Goal: Information Seeking & Learning: Find specific fact

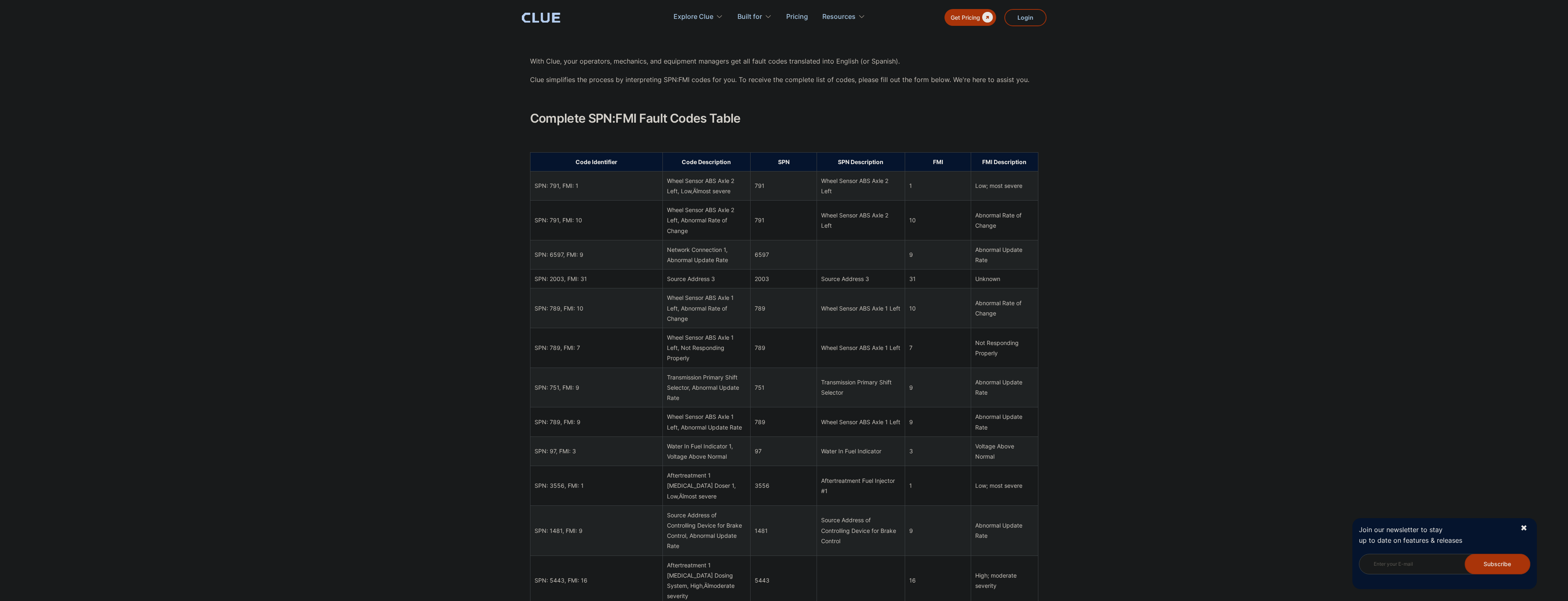
scroll to position [328, 0]
drag, startPoint x: 976, startPoint y: 186, endPoint x: 1032, endPoint y: 186, distance: 56.0
click at [1032, 186] on div "Code Identifier Code Description SPN SPN Description FMI FMI Description SPN: 7…" at bounding box center [784, 603] width 509 height 902
drag, startPoint x: 970, startPoint y: 250, endPoint x: 993, endPoint y: 257, distance: 24.0
click at [995, 257] on div "Abnormal Update Rate" at bounding box center [1004, 255] width 58 height 21
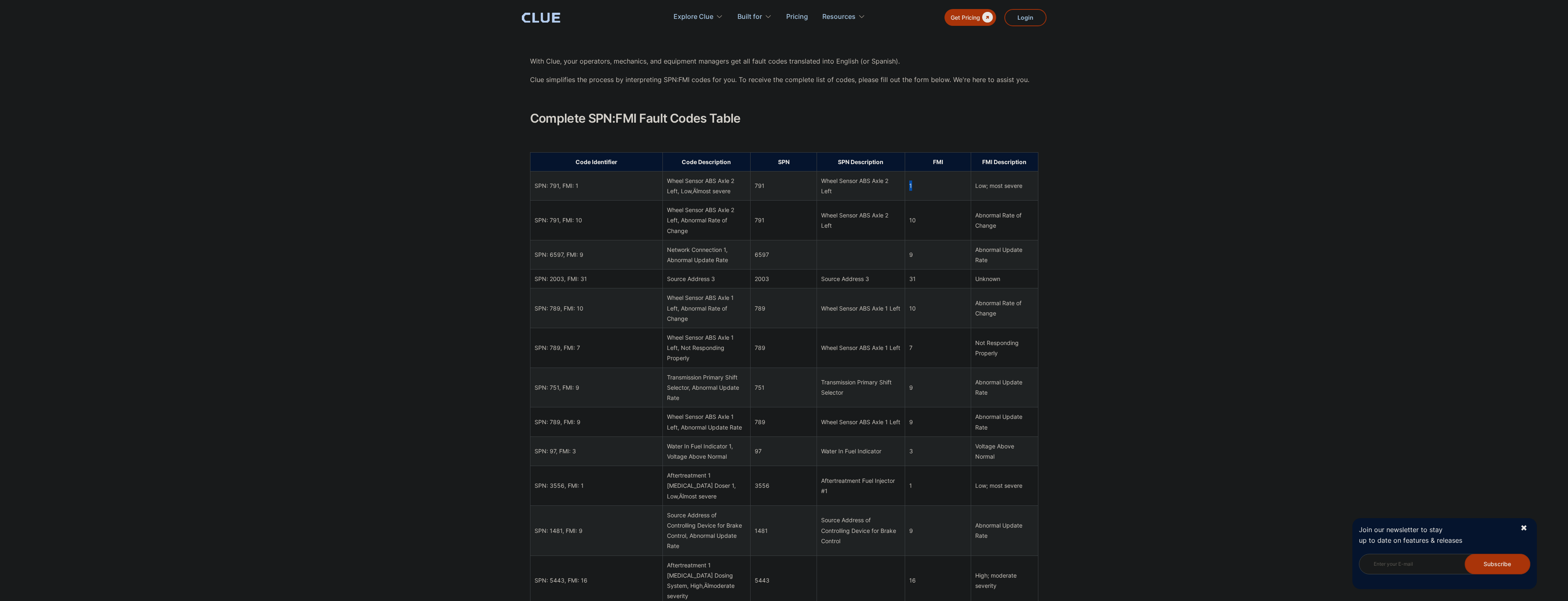
drag, startPoint x: 901, startPoint y: 185, endPoint x: 921, endPoint y: 186, distance: 20.0
click at [921, 186] on td "1" at bounding box center [938, 185] width 66 height 29
drag, startPoint x: 968, startPoint y: 186, endPoint x: 1025, endPoint y: 187, distance: 57.0
click at [1025, 187] on td "Low; most severe" at bounding box center [1005, 185] width 67 height 29
drag, startPoint x: 967, startPoint y: 487, endPoint x: 1030, endPoint y: 485, distance: 63.0
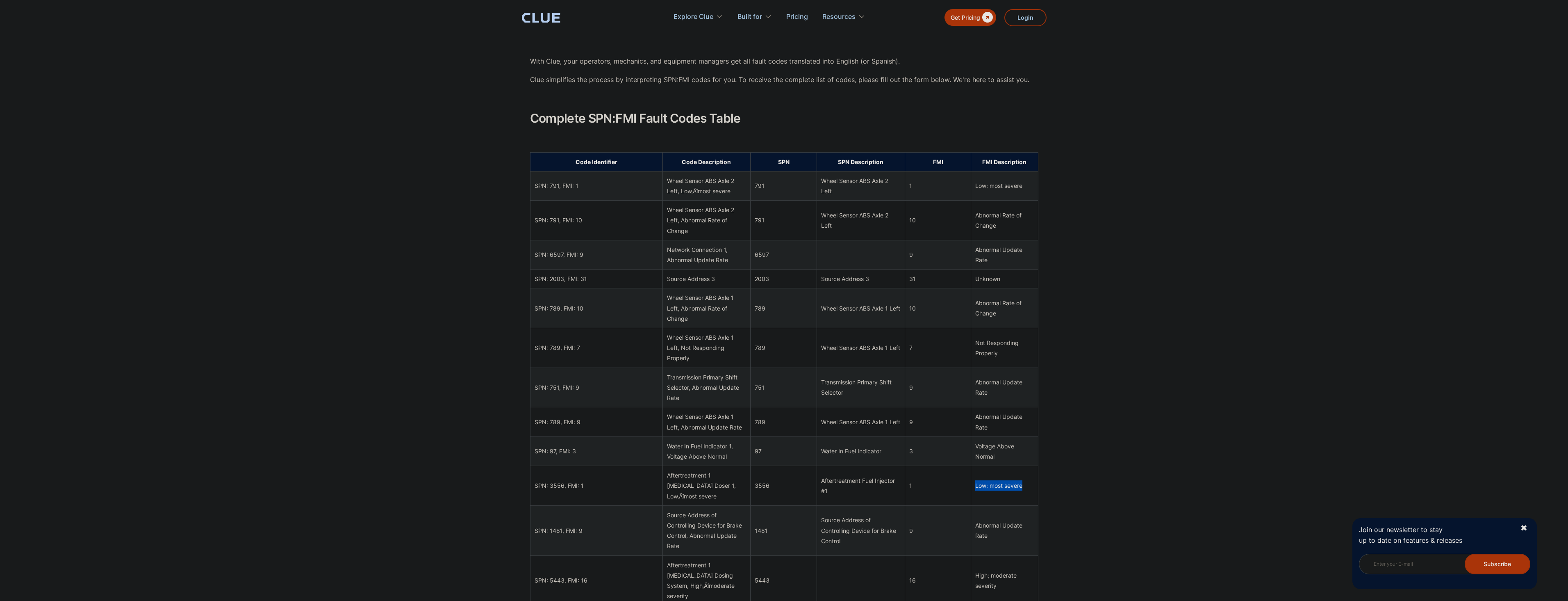
click at [1030, 485] on td "Low; most severe" at bounding box center [1005, 485] width 67 height 40
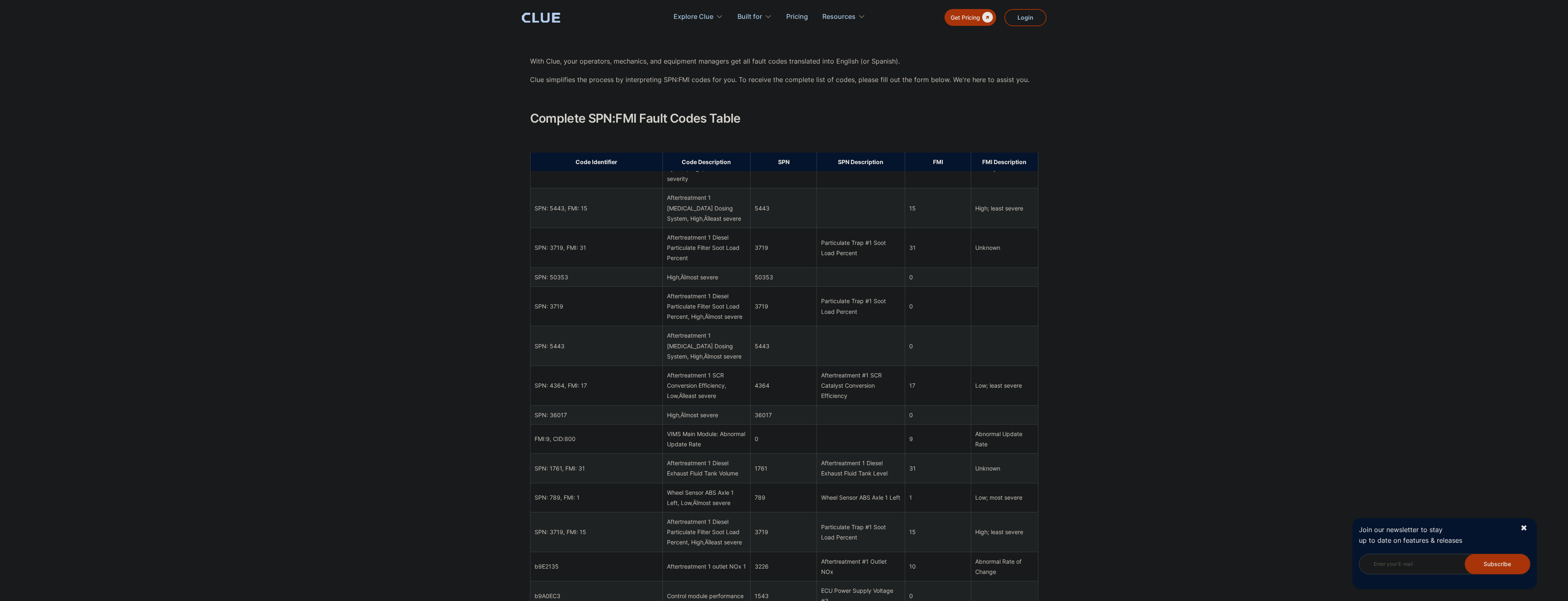
scroll to position [451, 0]
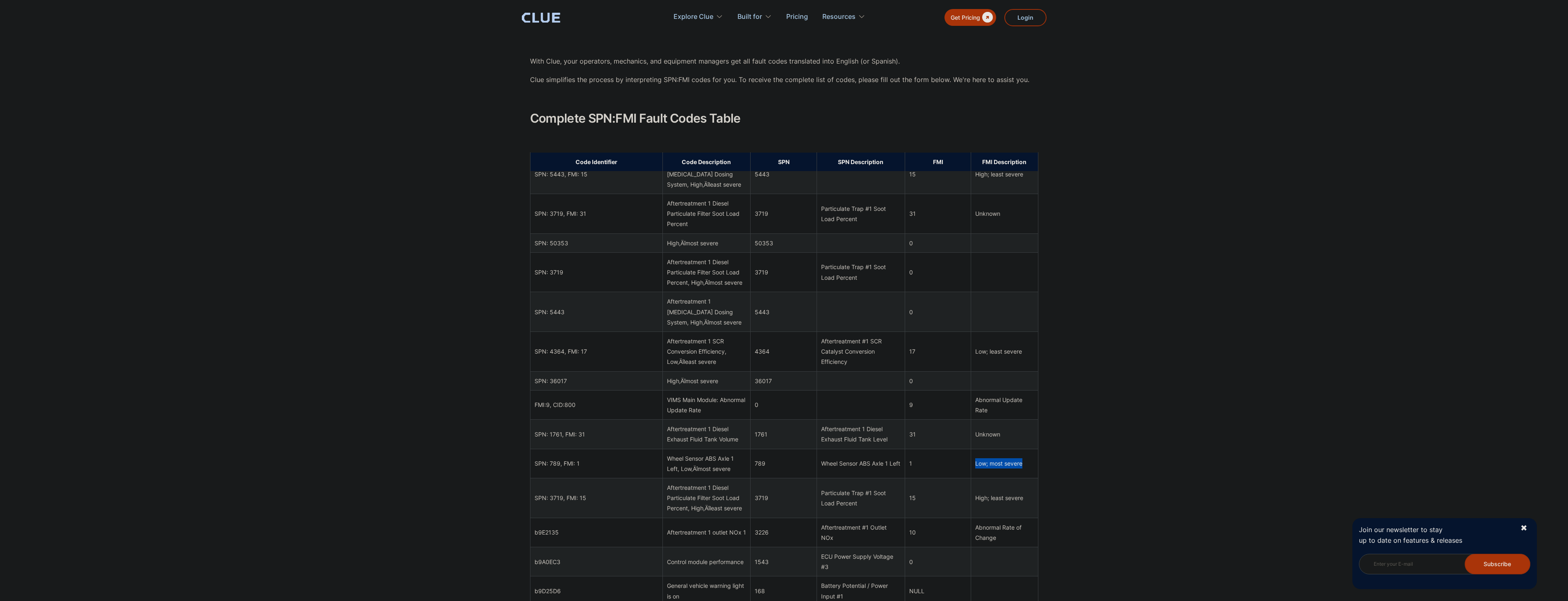
drag, startPoint x: 969, startPoint y: 464, endPoint x: 1020, endPoint y: 468, distance: 51.2
click at [1020, 468] on td "Low; most severe" at bounding box center [1005, 463] width 67 height 29
drag, startPoint x: 777, startPoint y: 460, endPoint x: 753, endPoint y: 463, distance: 24.2
click at [753, 463] on td "789" at bounding box center [783, 463] width 66 height 29
drag, startPoint x: 915, startPoint y: 465, endPoint x: 895, endPoint y: 466, distance: 20.0
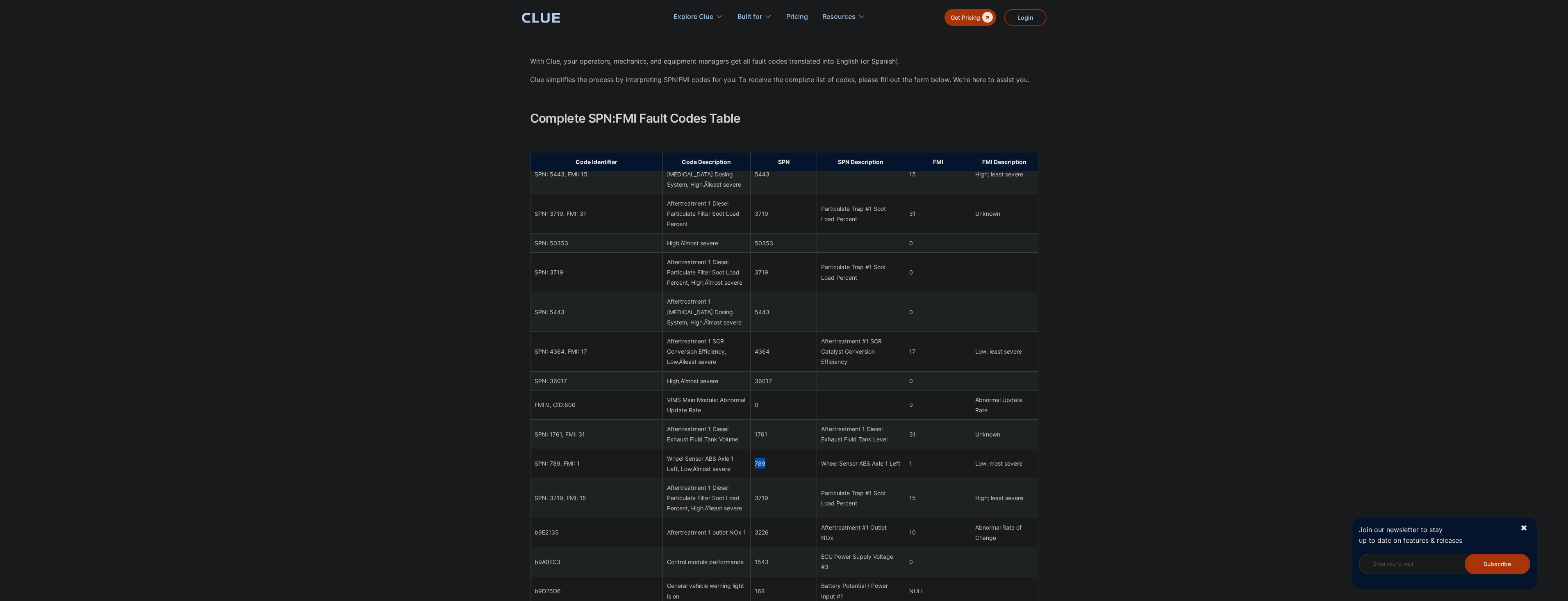
click at [895, 466] on tr "SPN: 789, FMI: 1 Wheel Sensor ABS Axle 1 Left, Low‚Äîmost severe 789 Wheel Sens…" at bounding box center [784, 463] width 508 height 29
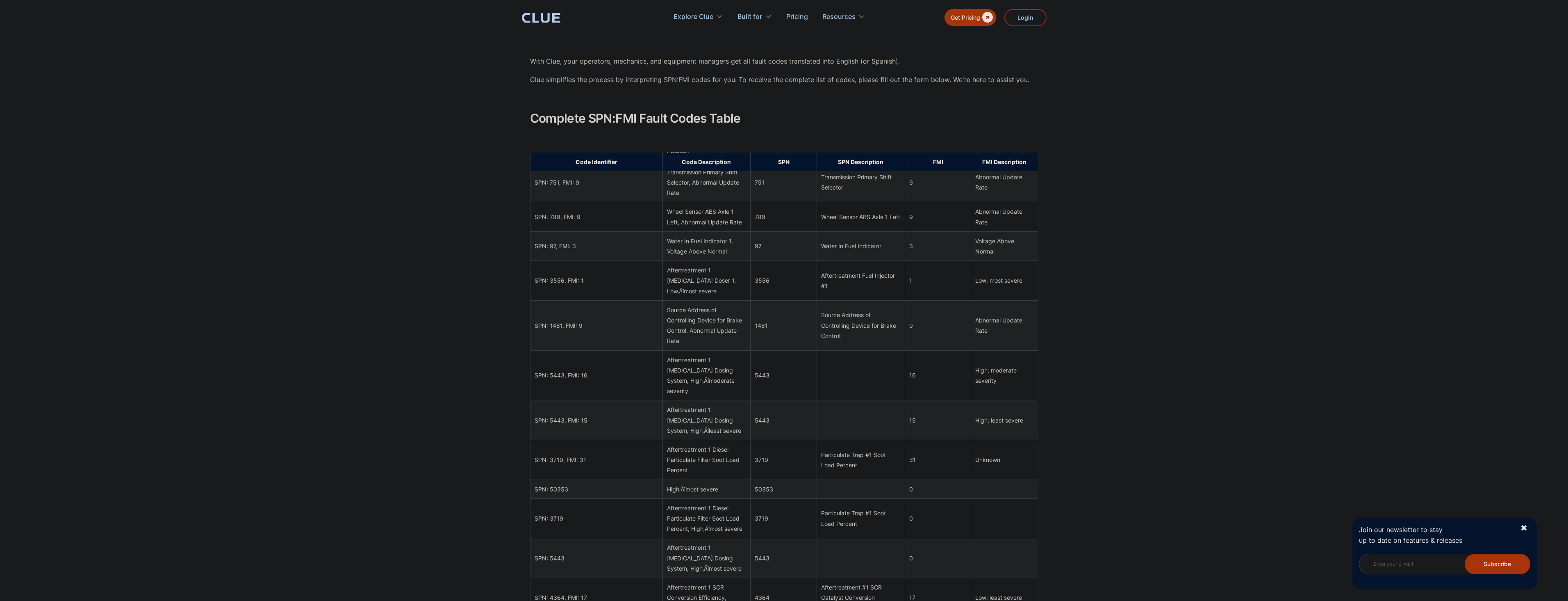
scroll to position [0, 0]
